Goal: Information Seeking & Learning: Learn about a topic

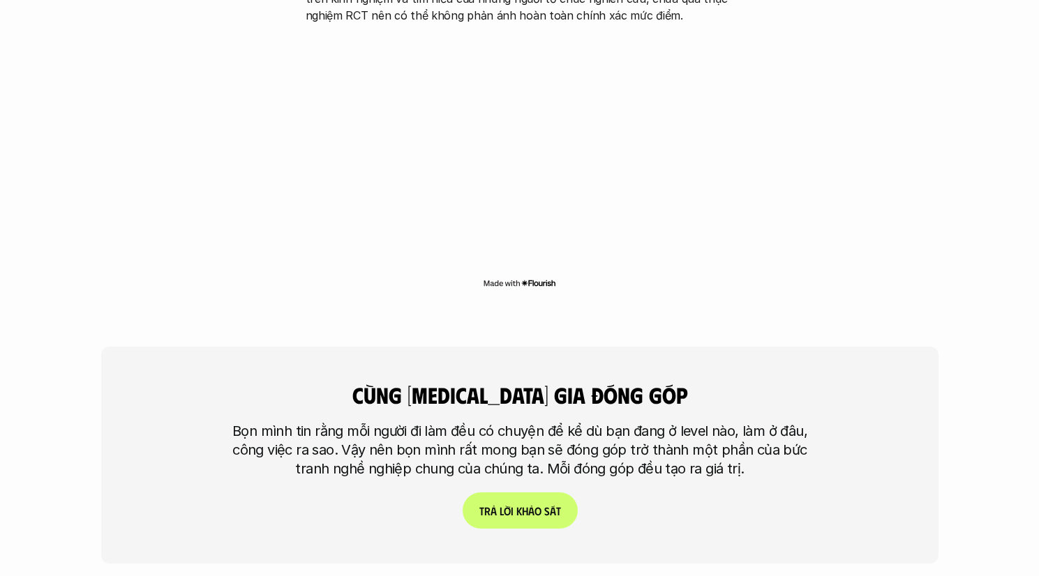
scroll to position [5411, 0]
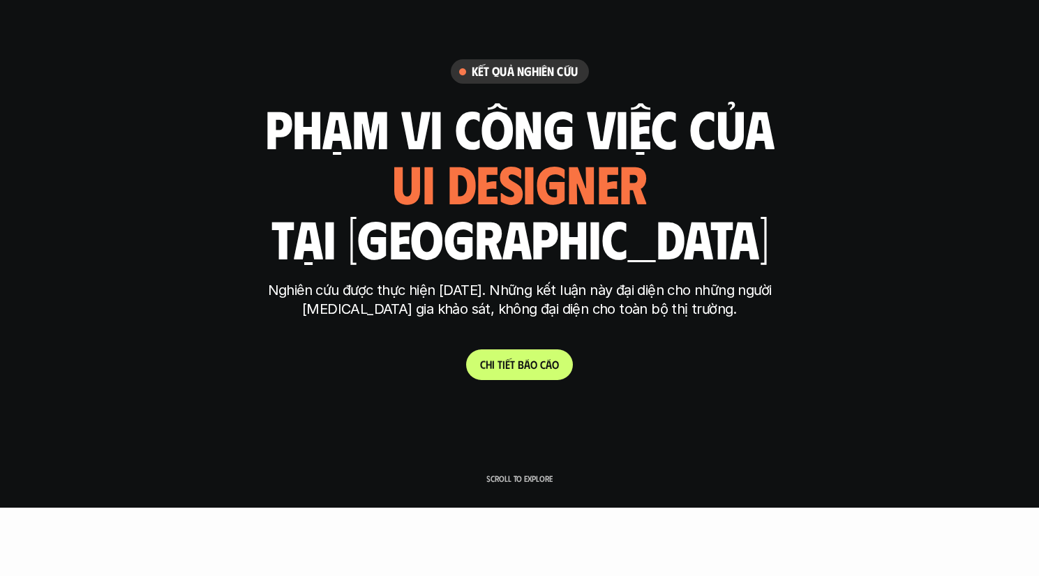
click at [548, 373] on link "C h i t i ế t b á o c á o" at bounding box center [519, 364] width 107 height 31
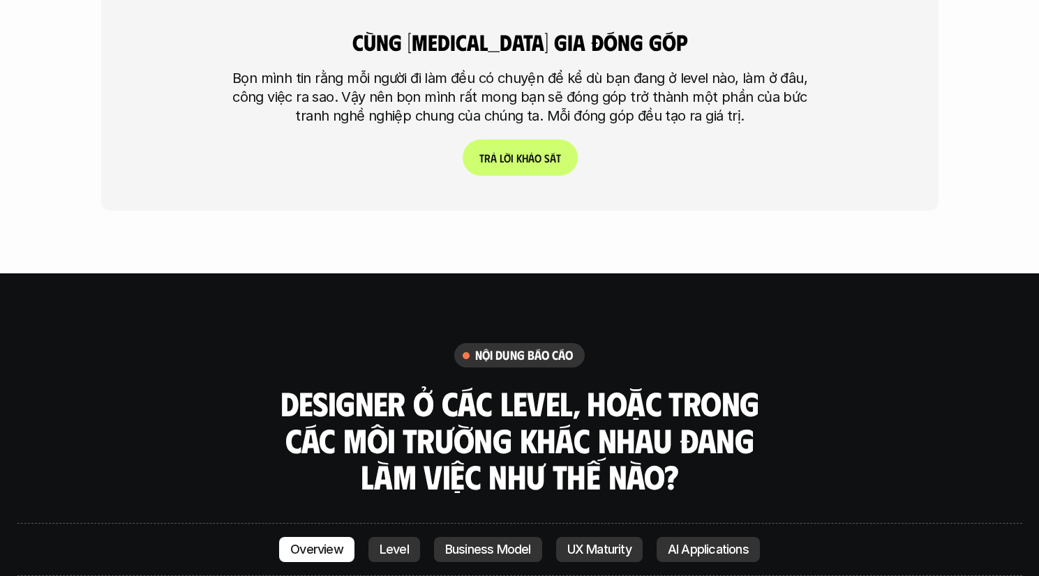
scroll to position [3747, 0]
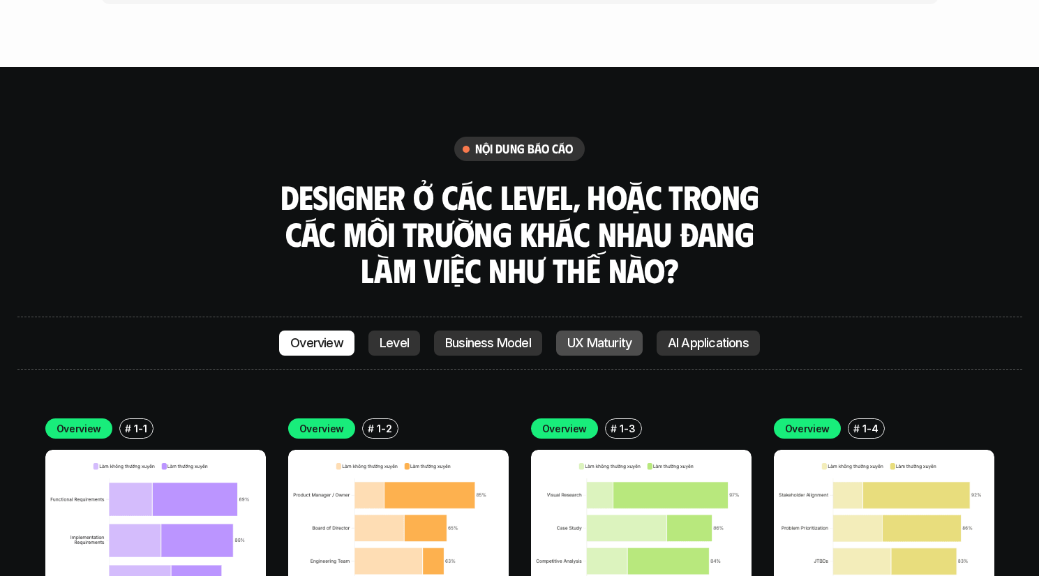
click at [605, 336] on p "UX Maturity" at bounding box center [599, 343] width 64 height 14
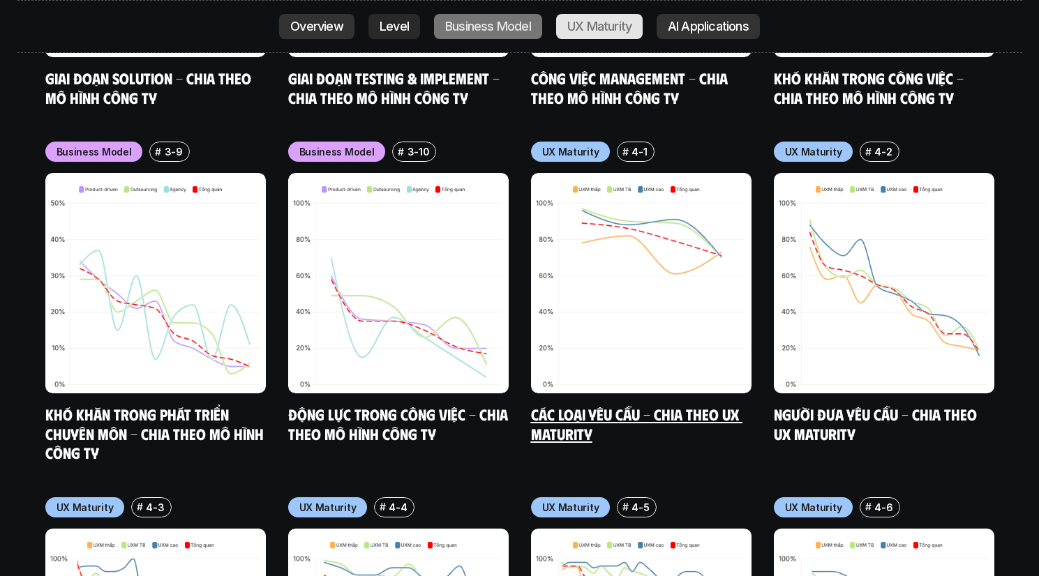
scroll to position [6389, 0]
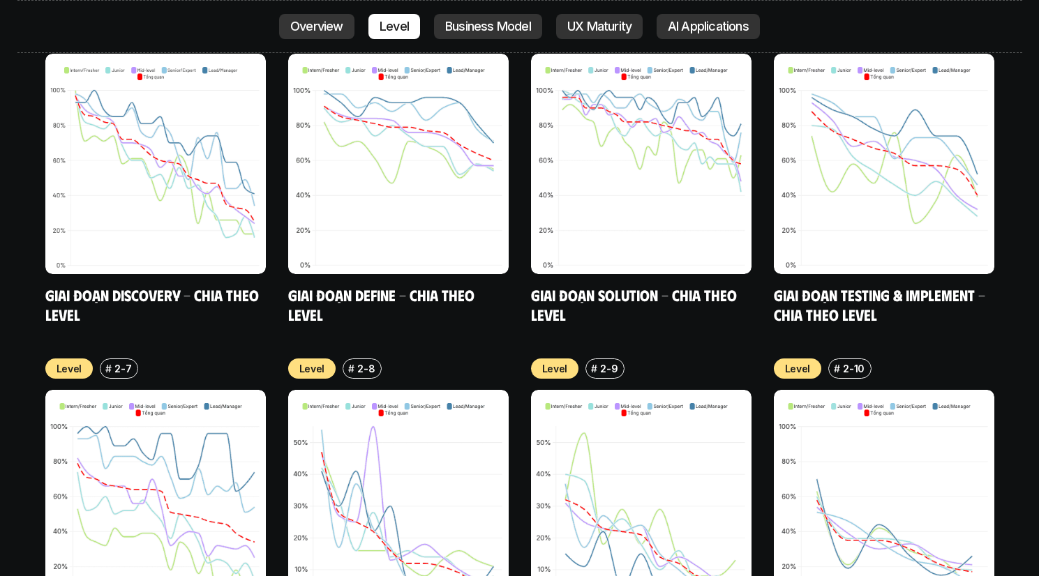
click at [322, 36] on link "Overview" at bounding box center [316, 26] width 75 height 25
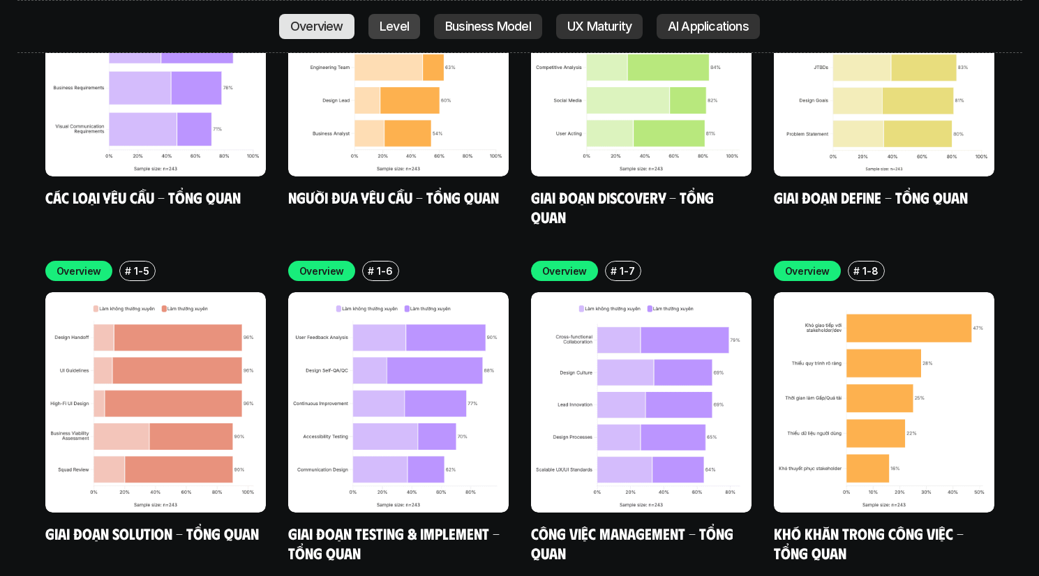
scroll to position [4022, 0]
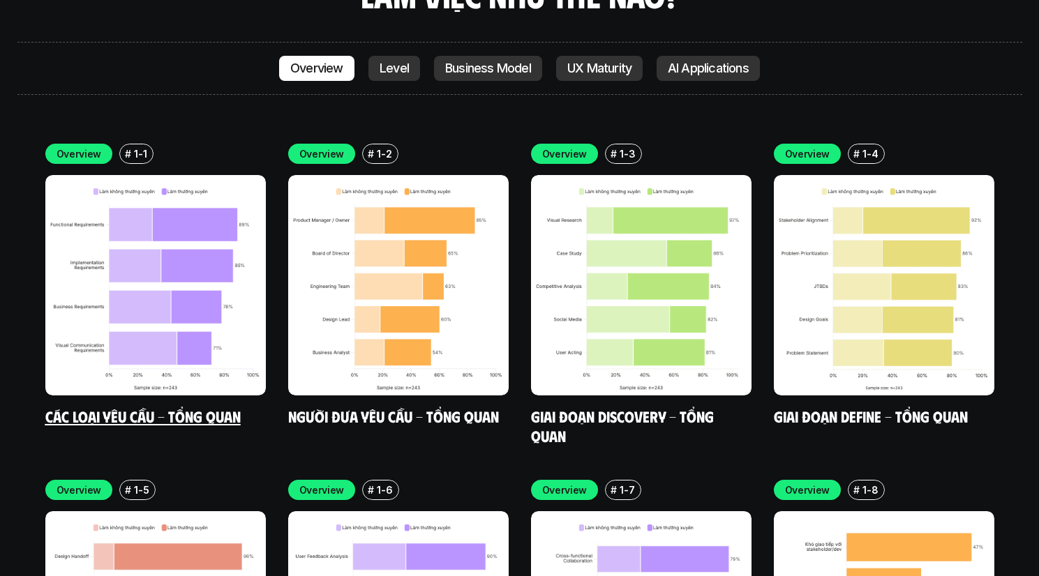
click at [203, 200] on img at bounding box center [155, 285] width 220 height 220
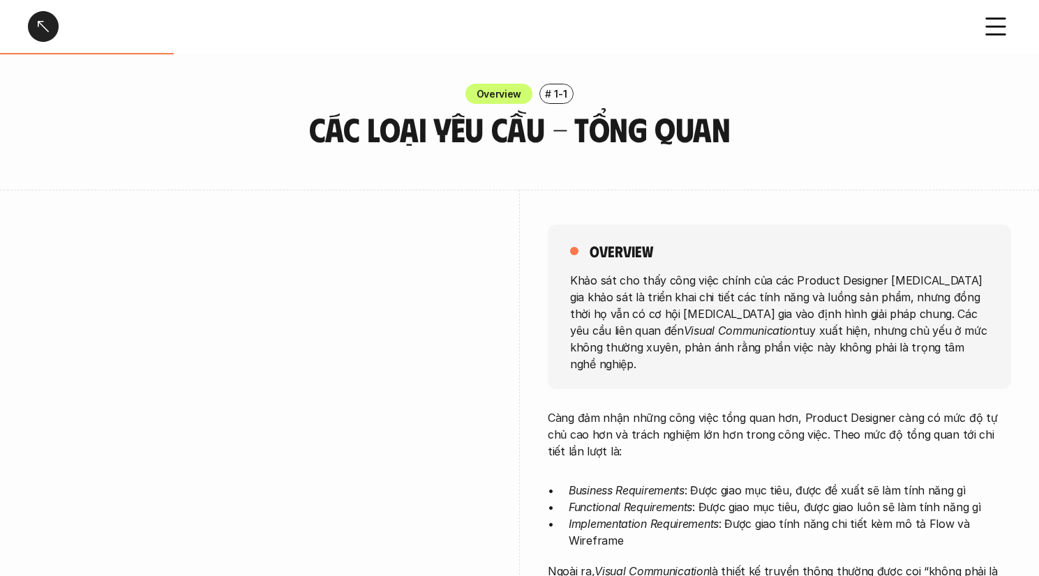
click at [53, 31] on div at bounding box center [43, 26] width 31 height 31
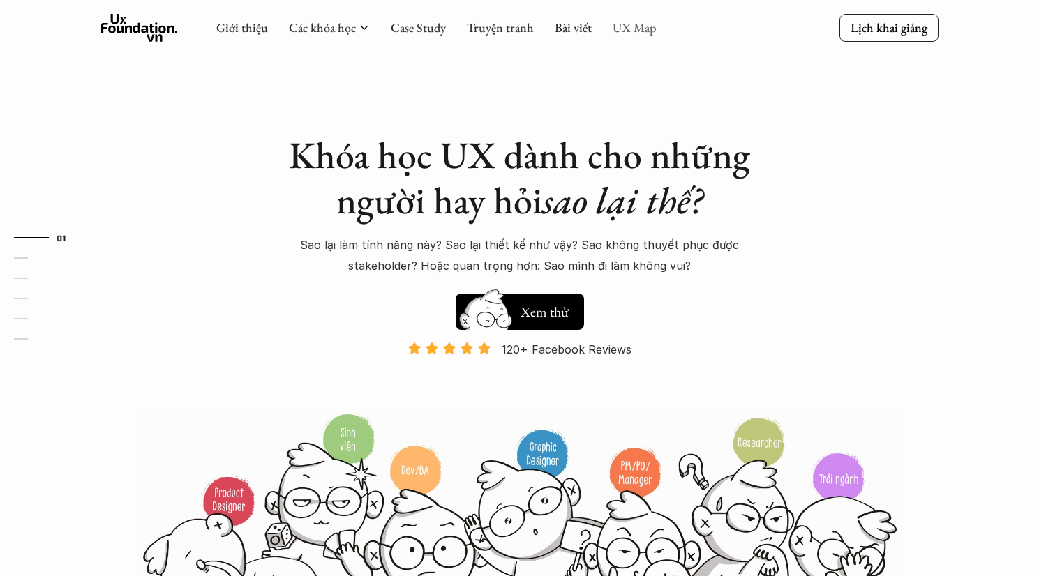
click at [626, 27] on link "UX Map" at bounding box center [634, 28] width 44 height 16
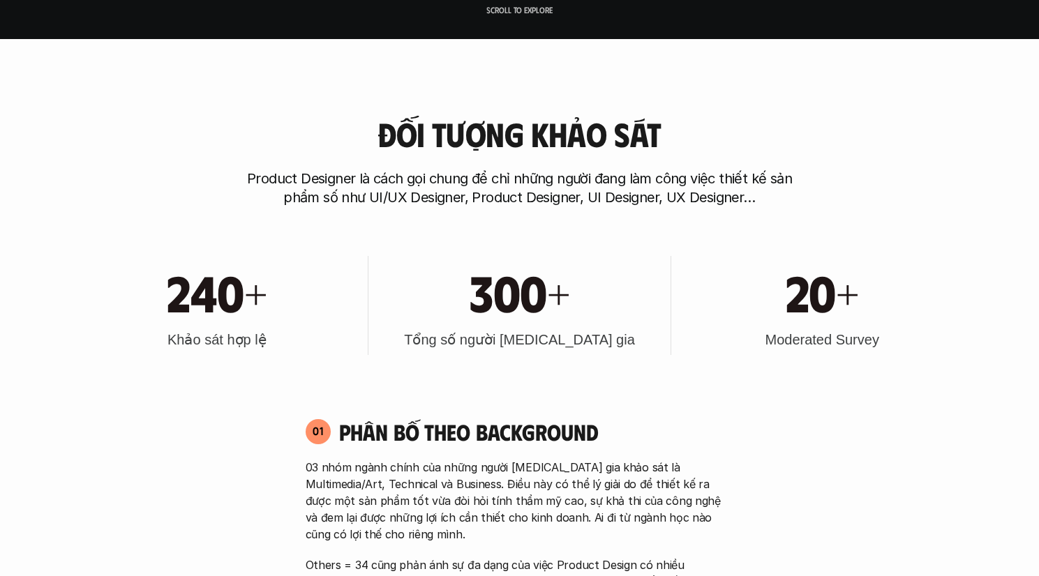
scroll to position [834, 0]
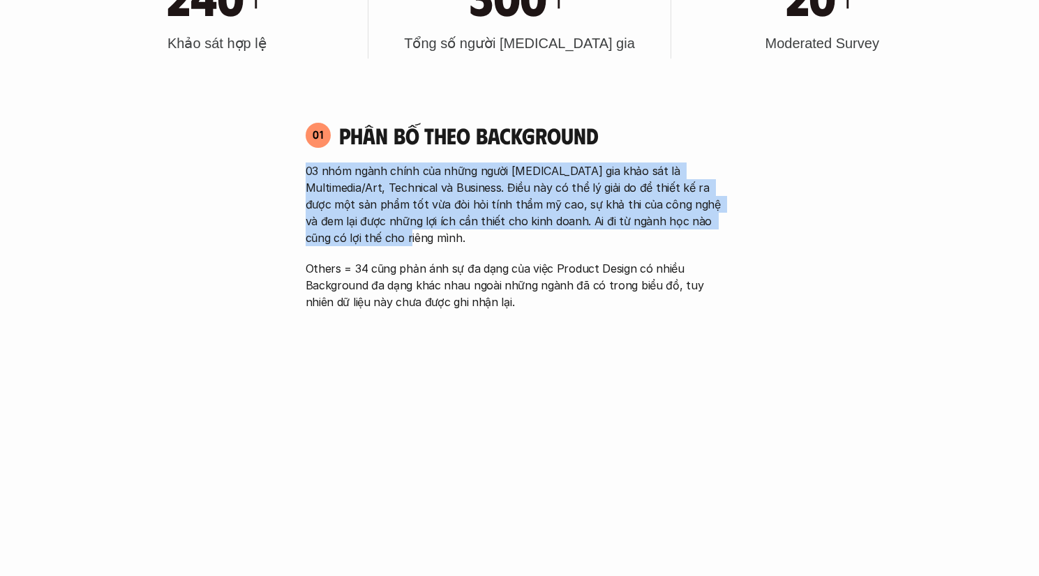
drag, startPoint x: 306, startPoint y: 174, endPoint x: 479, endPoint y: 231, distance: 182.0
click at [479, 231] on p "03 nhóm ngành chính của những người [MEDICAL_DATA] gia khảo sát là Multimedia/A…" at bounding box center [520, 205] width 428 height 84
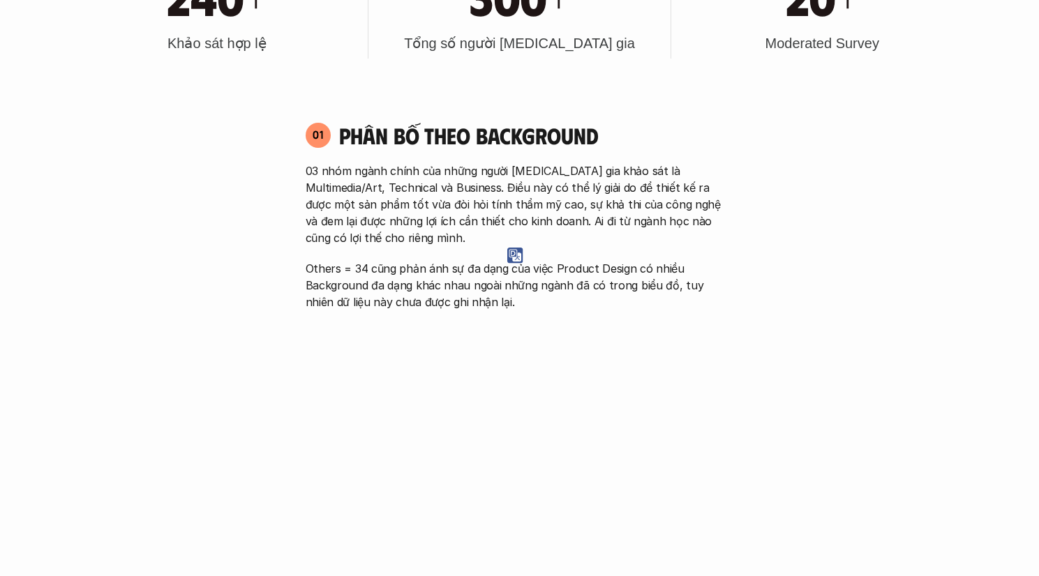
click at [362, 201] on p "03 nhóm ngành chính của những người [MEDICAL_DATA] gia khảo sát là Multimedia/A…" at bounding box center [520, 205] width 428 height 84
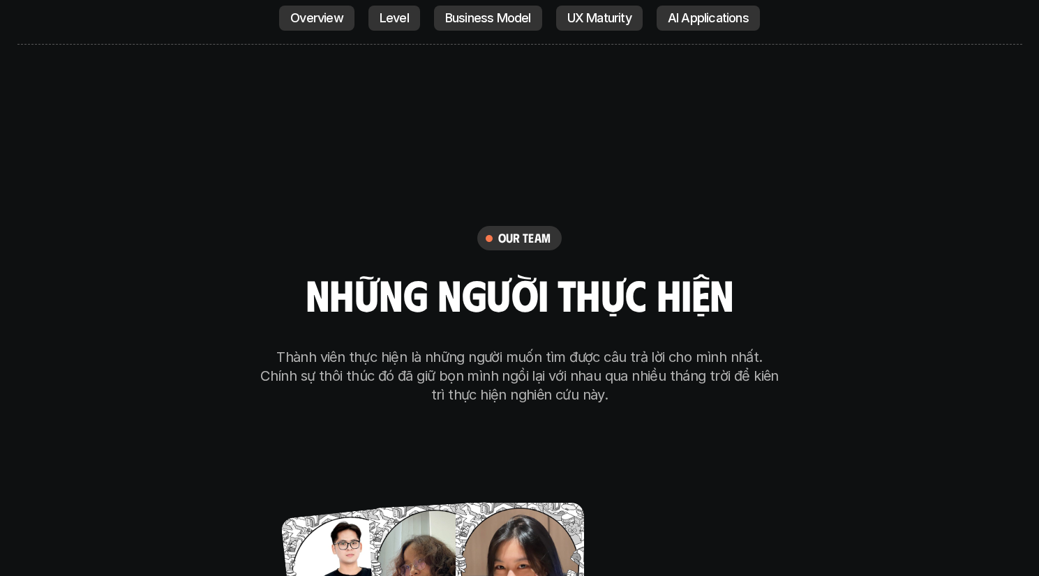
scroll to position [8128, 0]
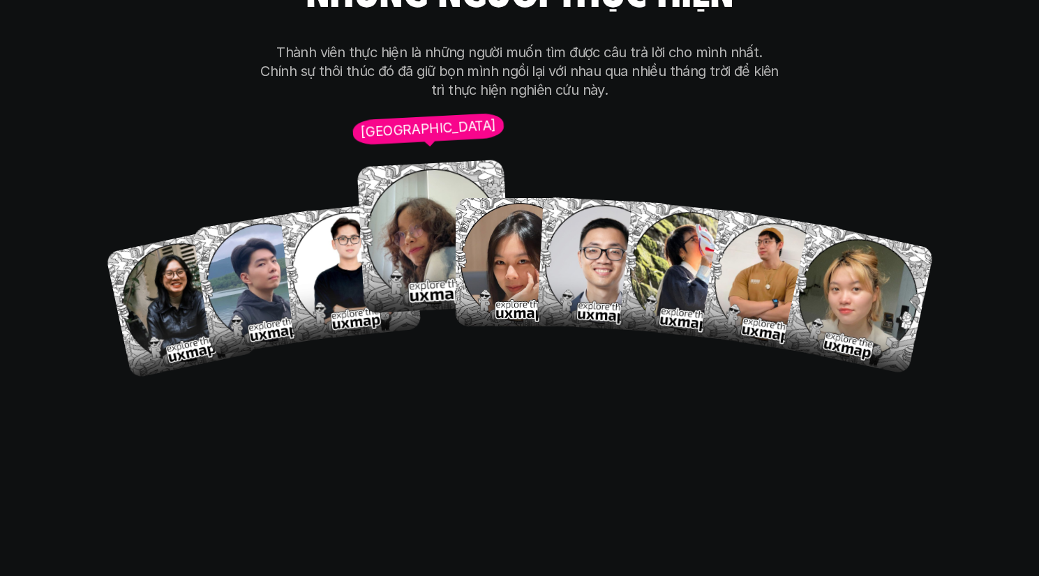
click at [415, 192] on img at bounding box center [433, 237] width 154 height 154
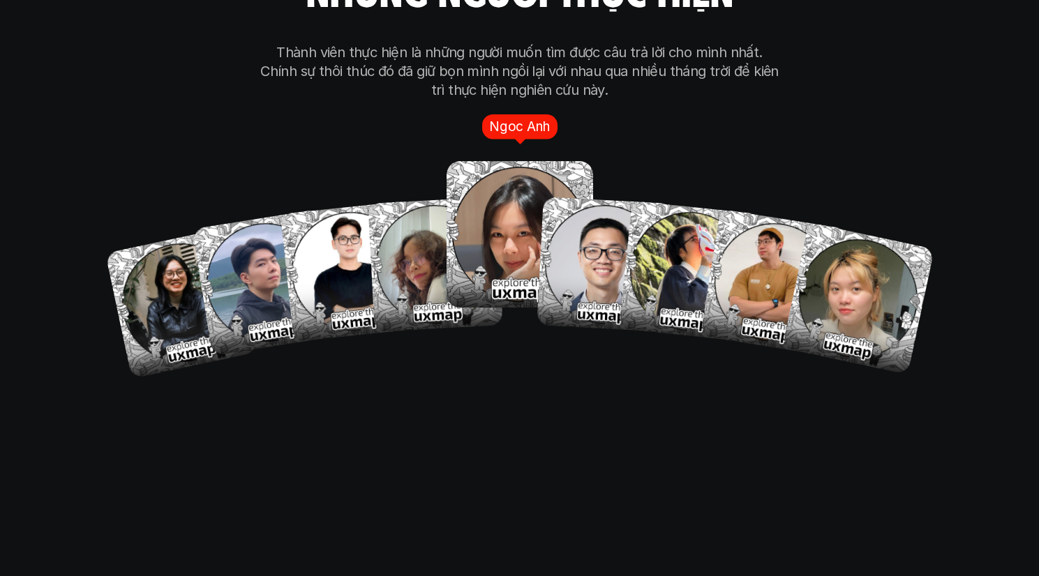
click at [495, 193] on img at bounding box center [519, 235] width 146 height 146
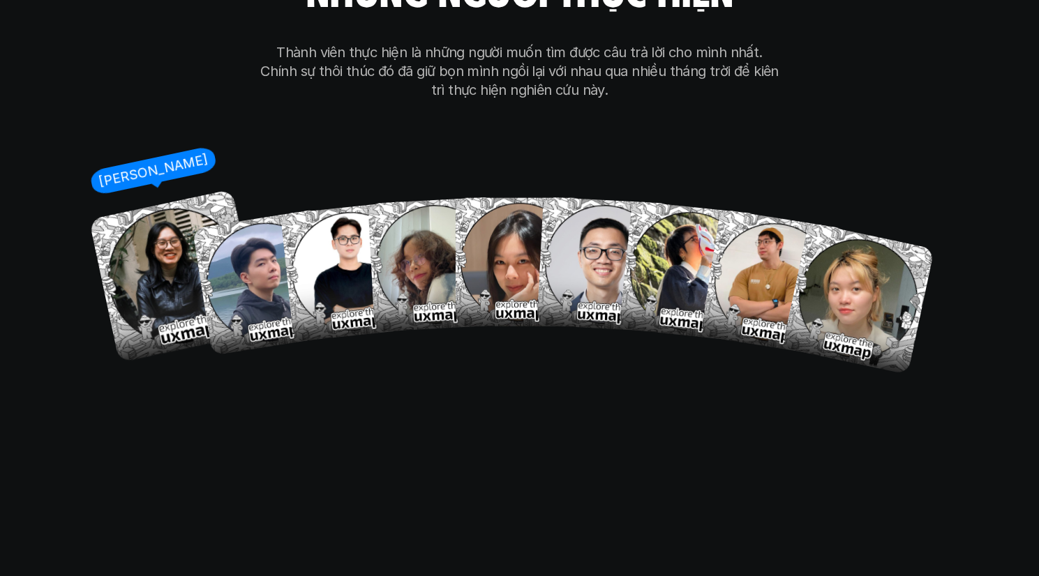
click at [153, 245] on img at bounding box center [176, 277] width 174 height 174
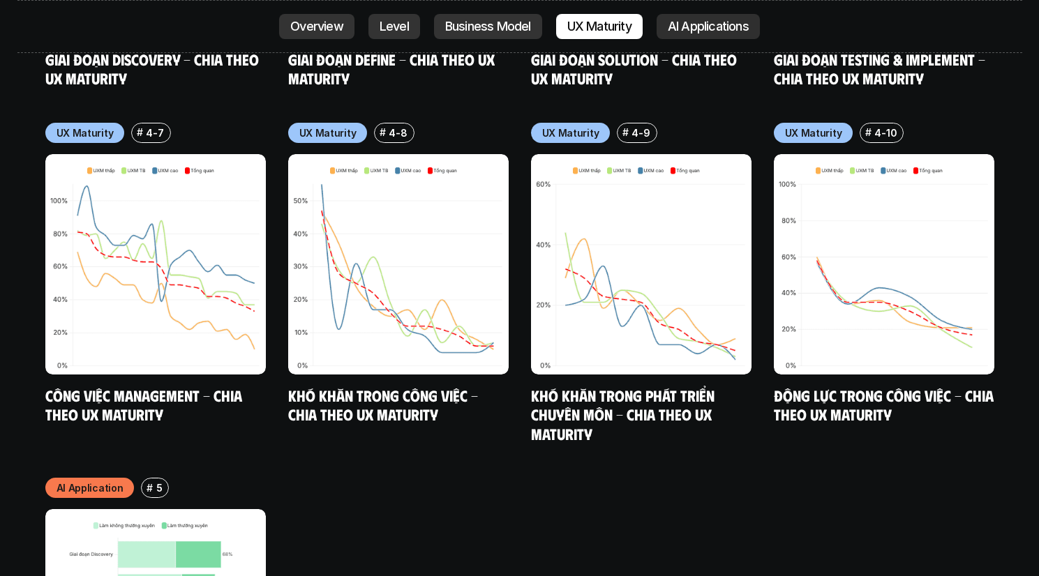
scroll to position [8777, 0]
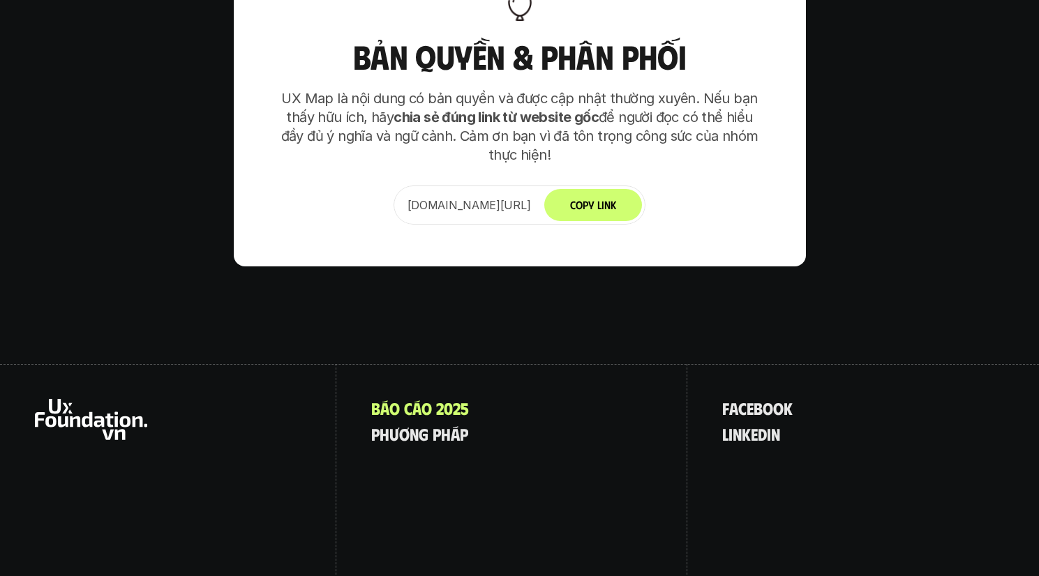
click at [128, 399] on icon at bounding box center [91, 419] width 112 height 41
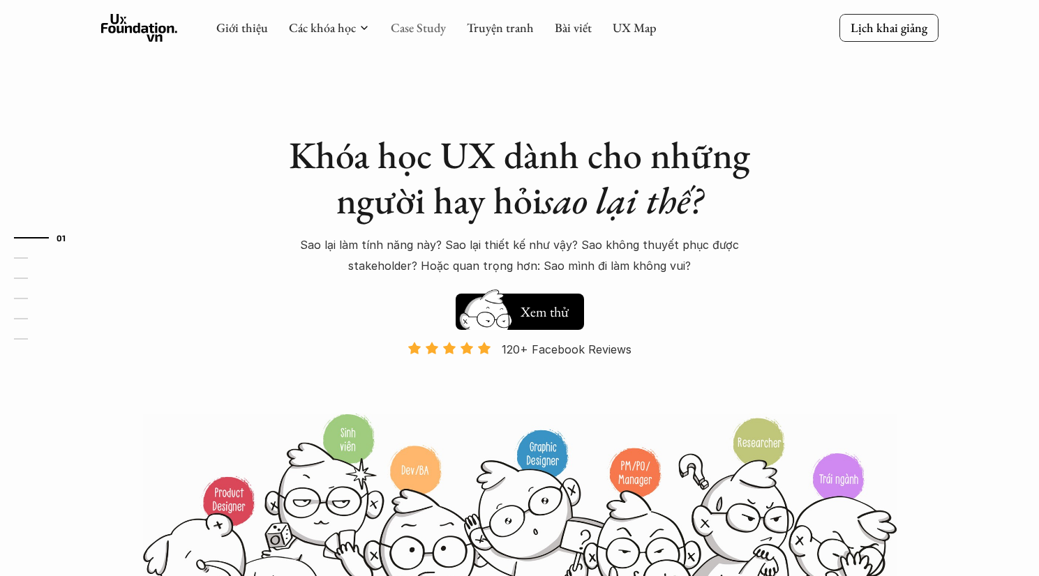
click at [399, 33] on link "Case Study" at bounding box center [418, 28] width 55 height 16
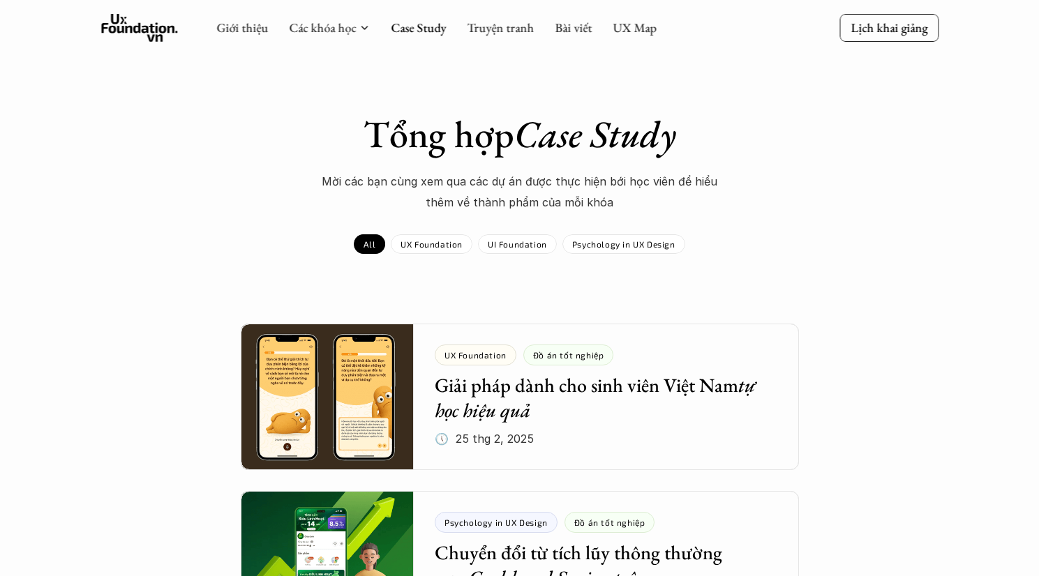
click at [551, 30] on div "Giới thiệu Các khóa học Case Study Truyện tranh Bài viết UX Map" at bounding box center [436, 28] width 440 height 28
click at [564, 29] on link "Bài viết" at bounding box center [573, 28] width 37 height 16
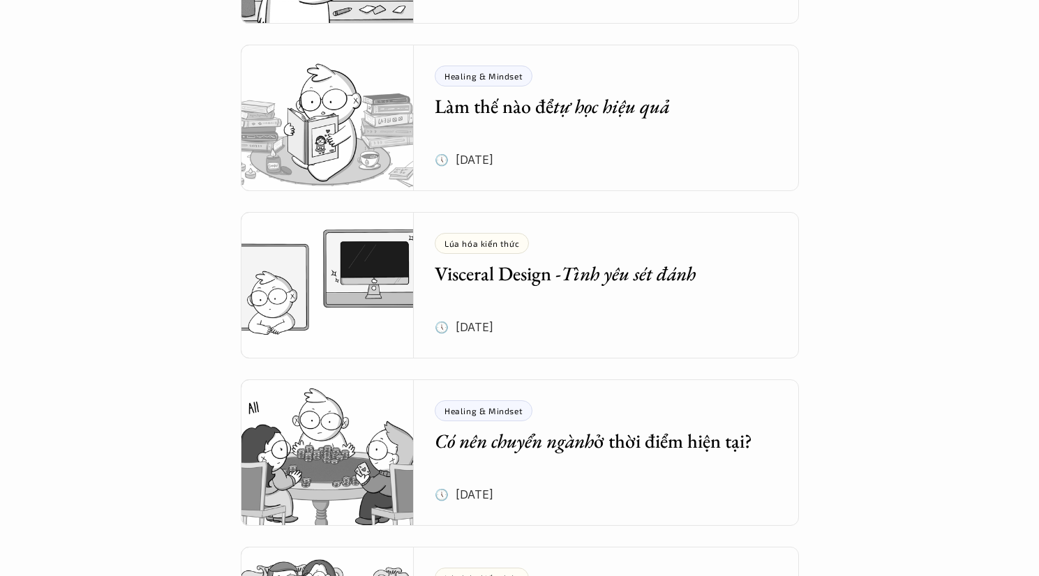
scroll to position [1874, 0]
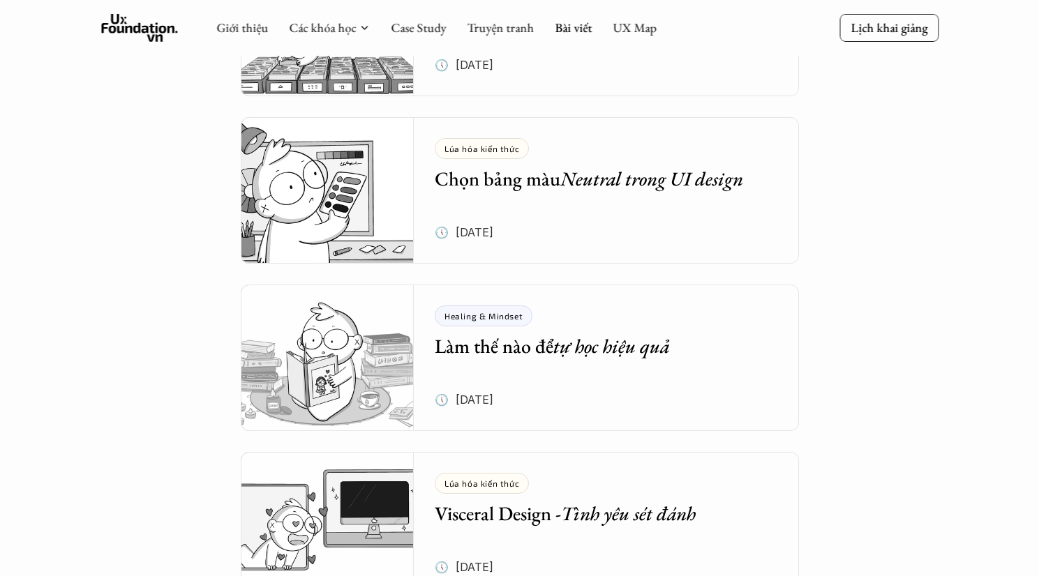
click at [599, 176] on em "Neutral trong UI design" at bounding box center [651, 178] width 183 height 25
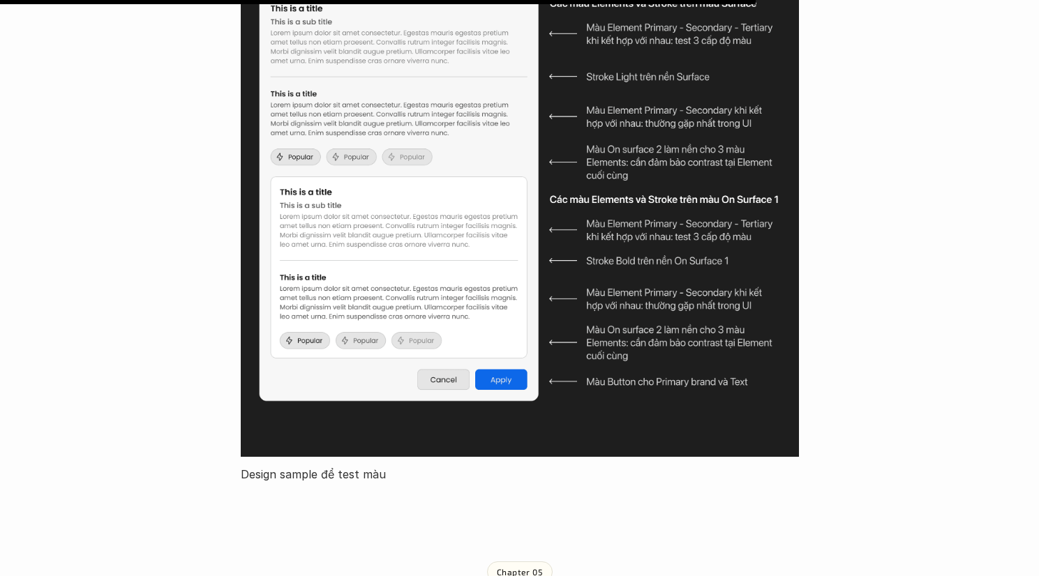
scroll to position [10737, 0]
